Goal: Transaction & Acquisition: Purchase product/service

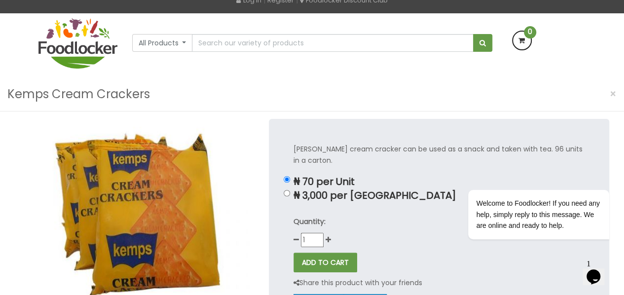
scroll to position [66, 0]
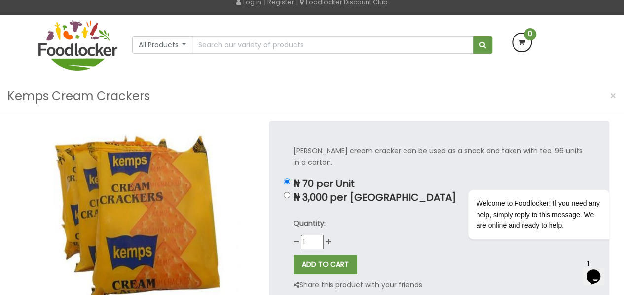
click at [623, 85] on html "Lagos and Ogun deliveries will be done on Thursdays | Live Cow, Beef and Cow-sh…" at bounding box center [312, 294] width 624 height 720
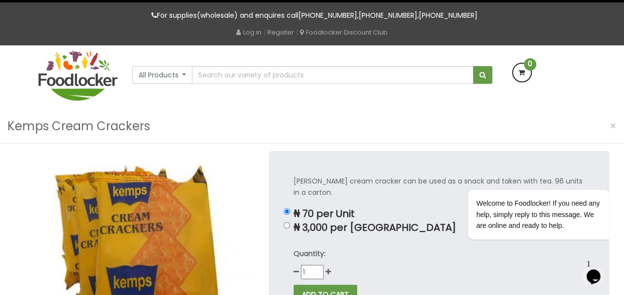
scroll to position [35, 0]
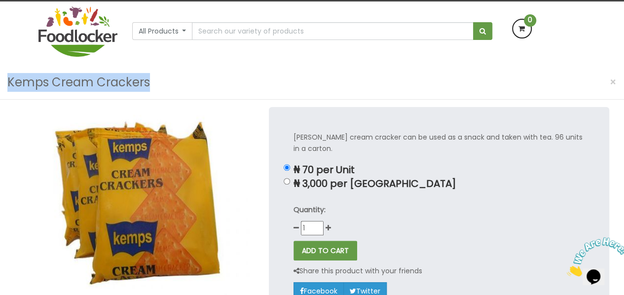
scroll to position [79, 0]
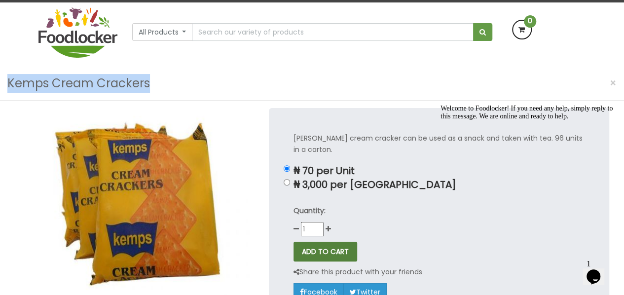
click at [335, 259] on button "ADD TO CART" at bounding box center [325, 252] width 64 height 20
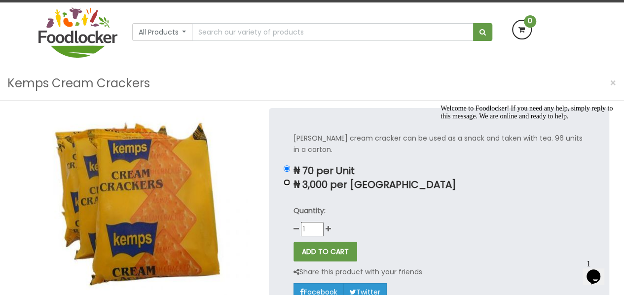
click at [287, 182] on input "₦ 3,000 per [GEOGRAPHIC_DATA]" at bounding box center [287, 182] width 6 height 6
radio input "true"
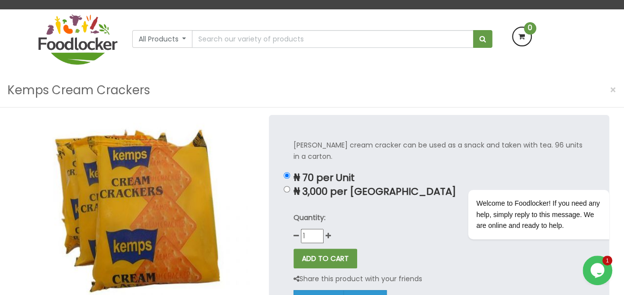
scroll to position [69, 0]
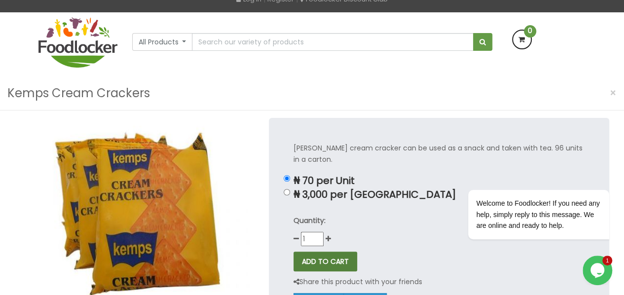
click at [312, 260] on button "ADD TO CART" at bounding box center [325, 262] width 64 height 20
click at [313, 236] on input "1" at bounding box center [312, 238] width 23 height 13
type input "1"
click at [376, 234] on div "Quantity: 1" at bounding box center [438, 230] width 291 height 31
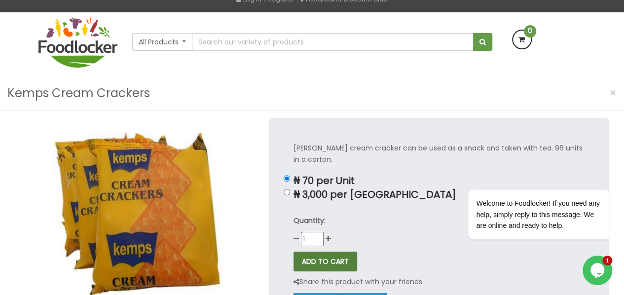
click at [332, 260] on button "ADD TO CART" at bounding box center [325, 262] width 64 height 20
type input "8"
type input "4"
click at [328, 234] on div "Quantity:" at bounding box center [438, 230] width 291 height 31
click at [328, 235] on icon at bounding box center [328, 238] width 5 height 7
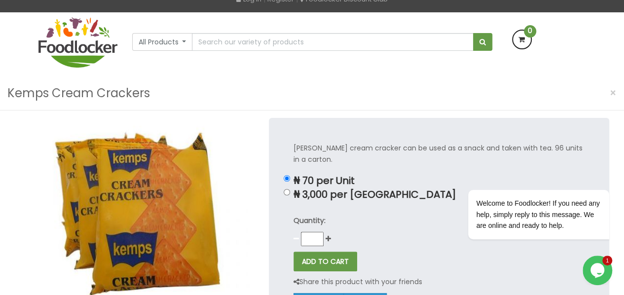
click at [295, 239] on icon at bounding box center [295, 238] width 5 height 7
click at [287, 191] on input "₦ 3,000 per [GEOGRAPHIC_DATA]" at bounding box center [287, 192] width 6 height 6
radio input "true"
click at [326, 264] on button "ADD TO CART" at bounding box center [325, 262] width 64 height 20
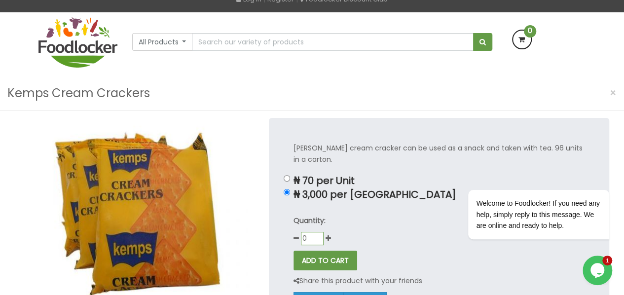
type input "0"
click at [314, 240] on input "0" at bounding box center [312, 238] width 23 height 13
click at [323, 259] on button "ADD TO CART" at bounding box center [325, 262] width 64 height 20
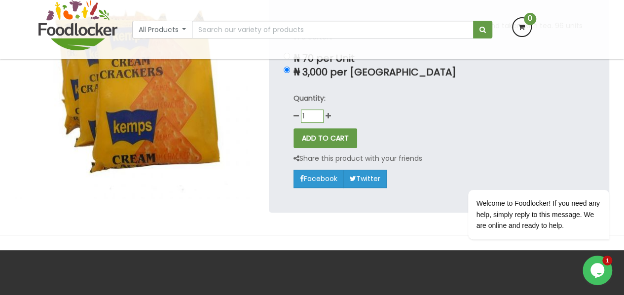
scroll to position [146, 0]
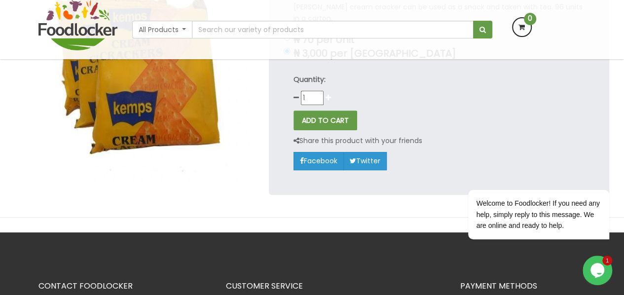
click at [326, 97] on icon at bounding box center [328, 97] width 5 height 7
type input "2"
click at [317, 116] on button "ADD TO CART" at bounding box center [325, 120] width 64 height 20
